Goal: Task Accomplishment & Management: Manage account settings

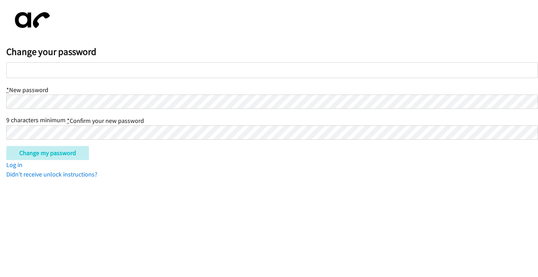
click at [89, 65] on div at bounding box center [272, 70] width 532 height 16
click at [53, 120] on span "9 characters minimum" at bounding box center [35, 120] width 59 height 8
click at [33, 155] on input "Change my password" at bounding box center [47, 153] width 83 height 14
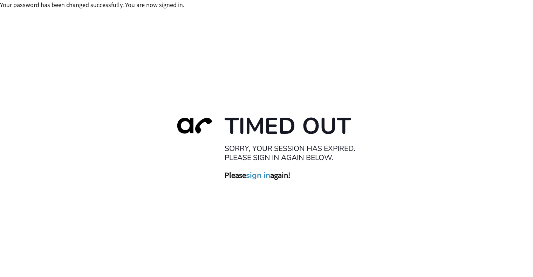
click at [313, 118] on h1 "Timed Out" at bounding box center [294, 126] width 140 height 28
click at [254, 175] on link "sign in" at bounding box center [258, 175] width 24 height 10
